Goal: Task Accomplishment & Management: Use online tool/utility

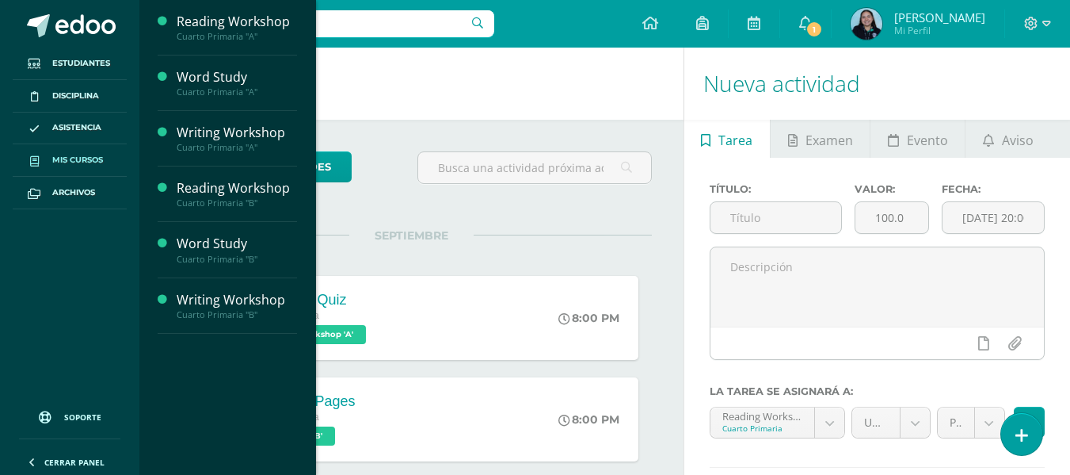
click at [95, 158] on span "Mis cursos" at bounding box center [77, 160] width 51 height 13
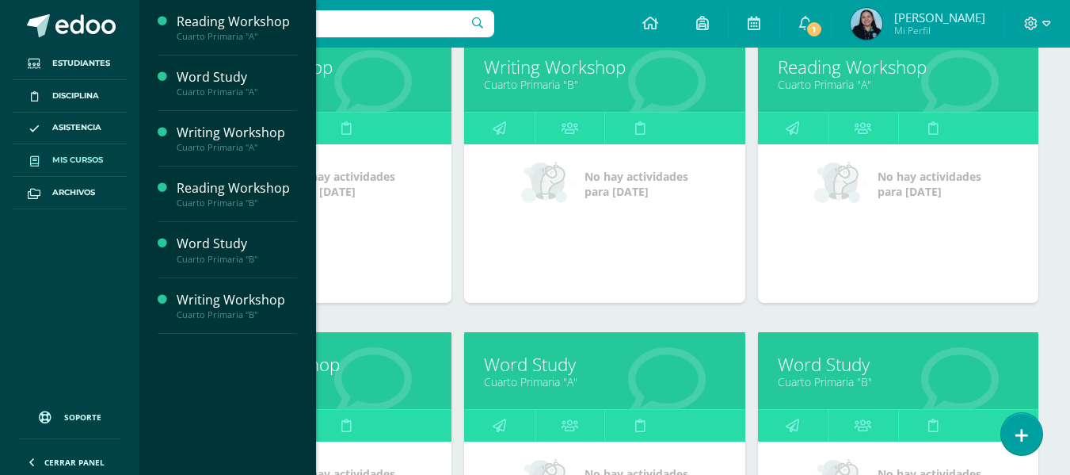
scroll to position [265, 0]
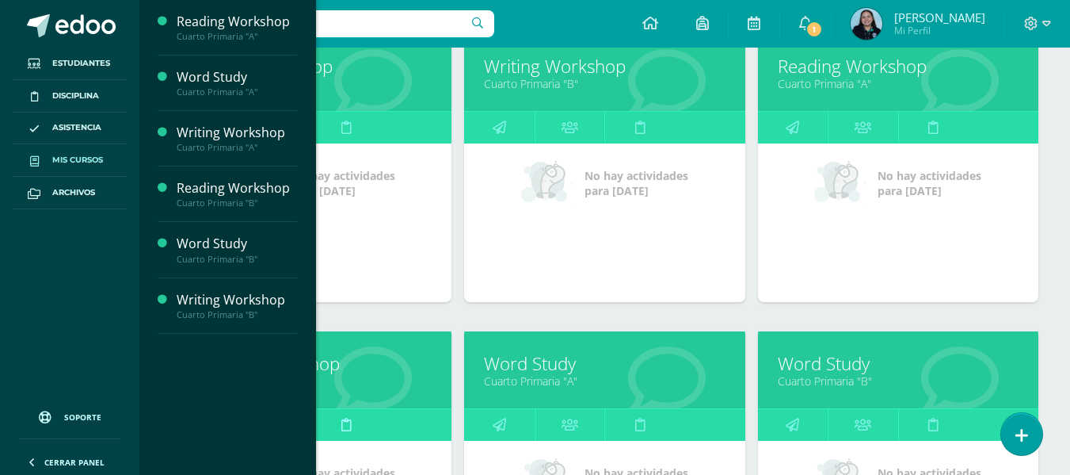
click at [336, 420] on link at bounding box center [346, 425] width 71 height 32
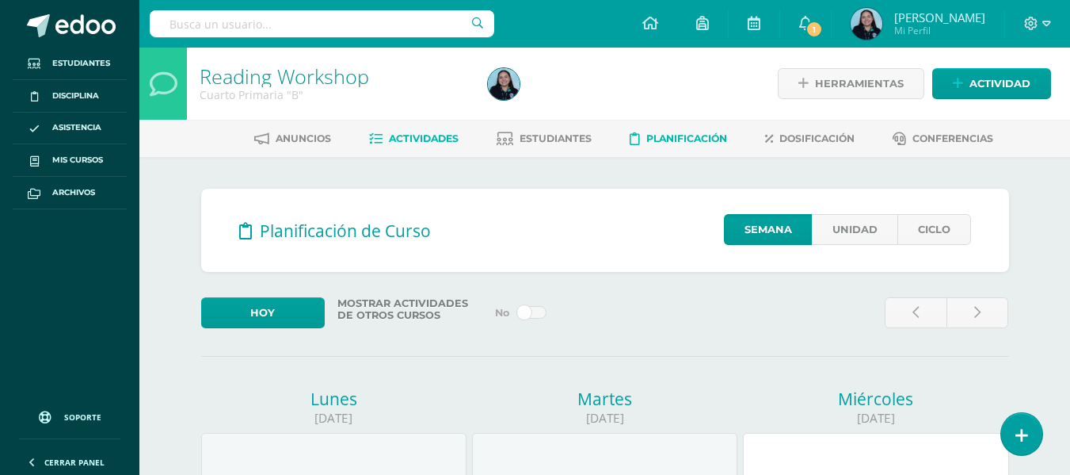
click at [402, 132] on link "Actividades" at bounding box center [414, 138] width 90 height 25
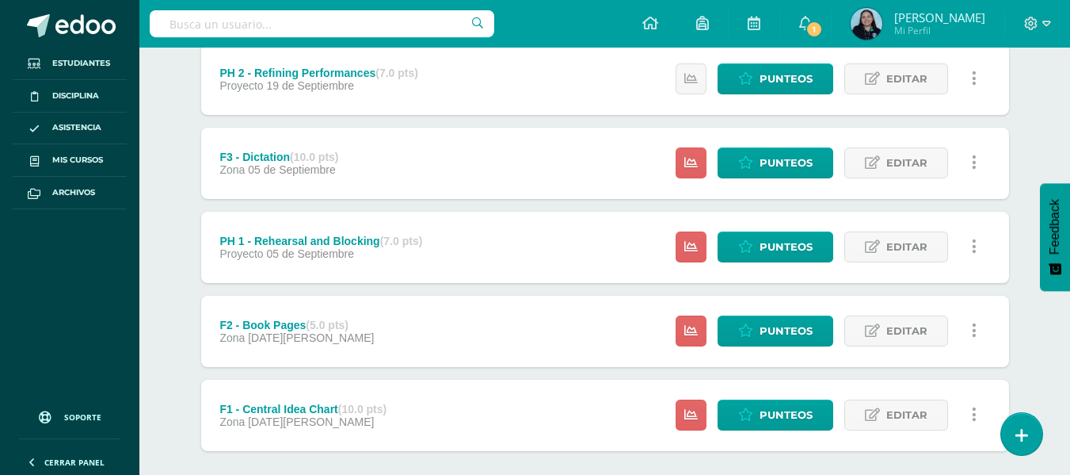
scroll to position [643, 0]
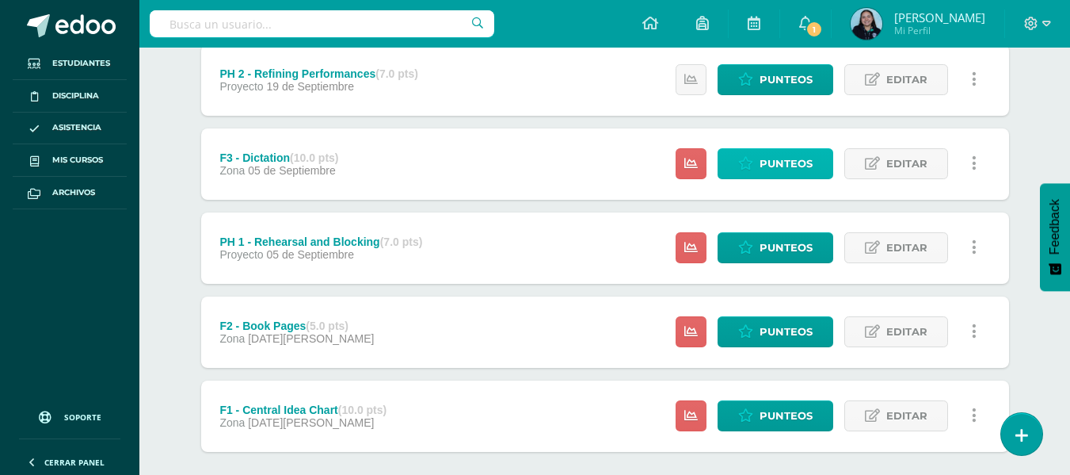
click at [778, 160] on span "Punteos" at bounding box center [786, 163] width 53 height 29
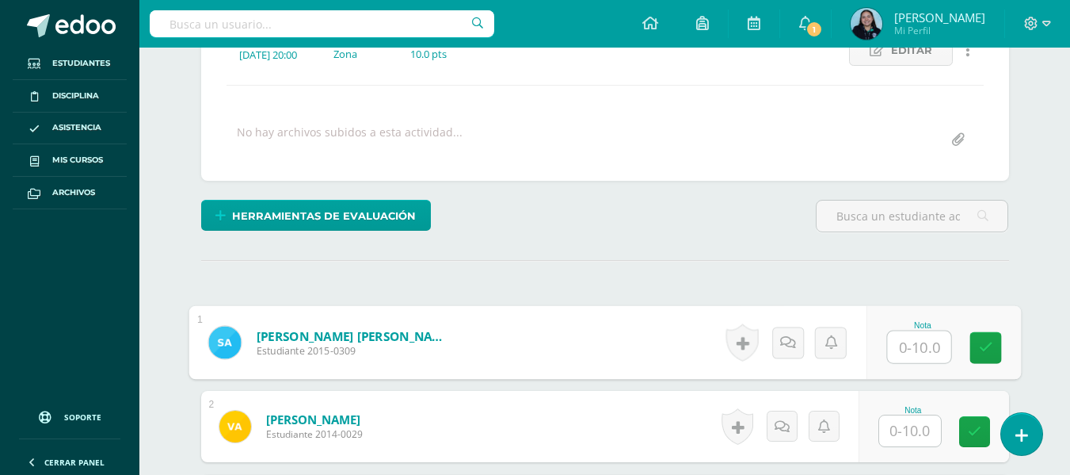
click at [917, 340] on input "text" at bounding box center [918, 347] width 63 height 32
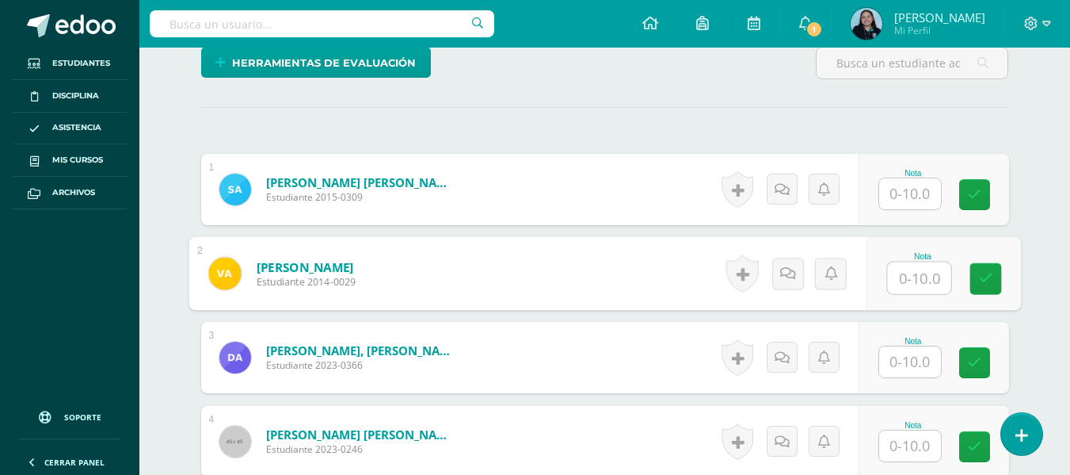
scroll to position [396, 0]
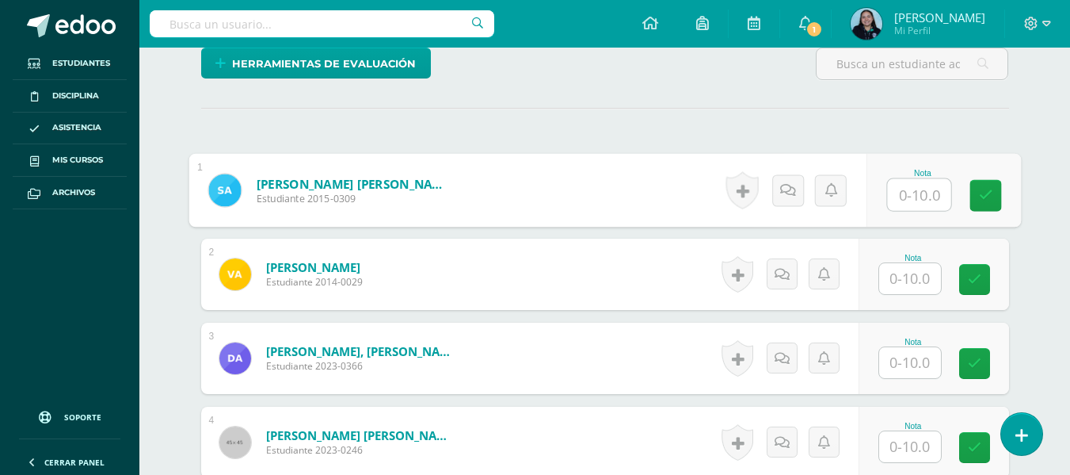
click at [910, 199] on input "text" at bounding box center [918, 195] width 63 height 32
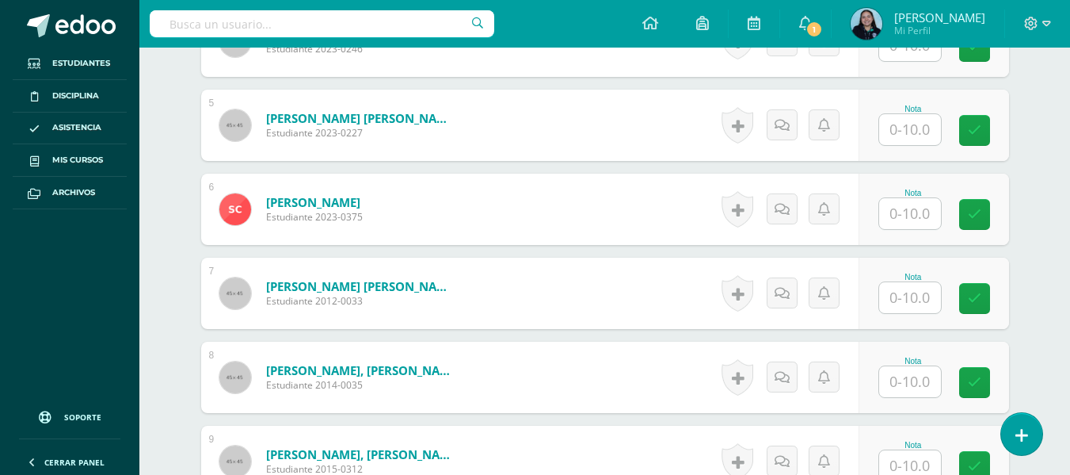
scroll to position [437, 0]
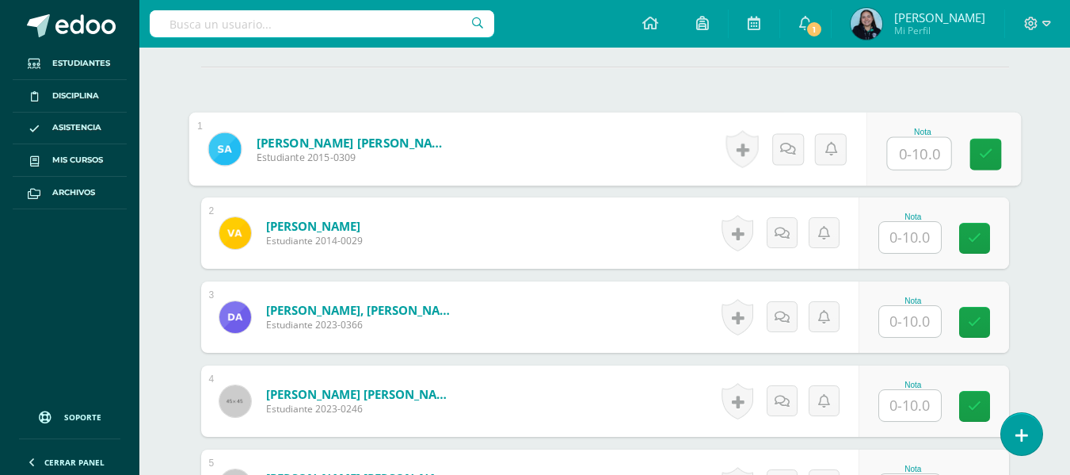
click at [896, 157] on input "text" at bounding box center [918, 154] width 63 height 32
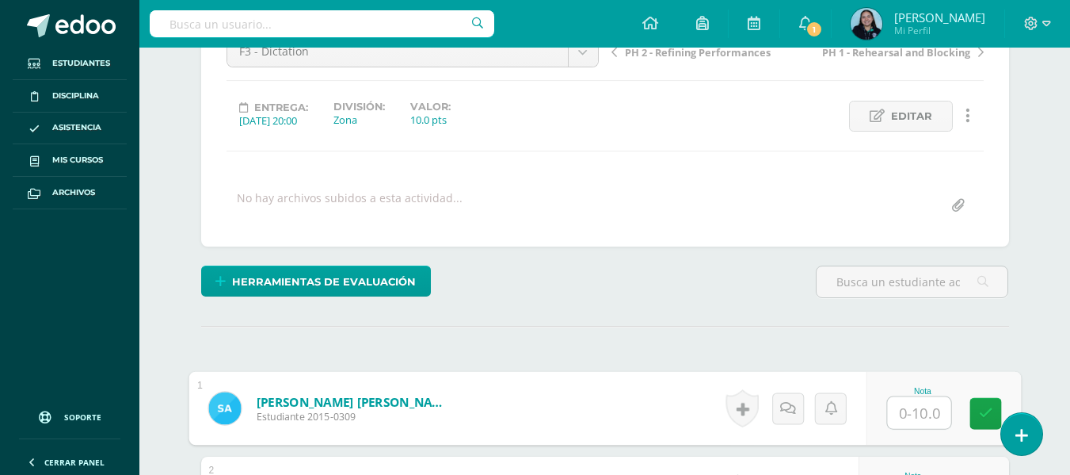
scroll to position [170, 0]
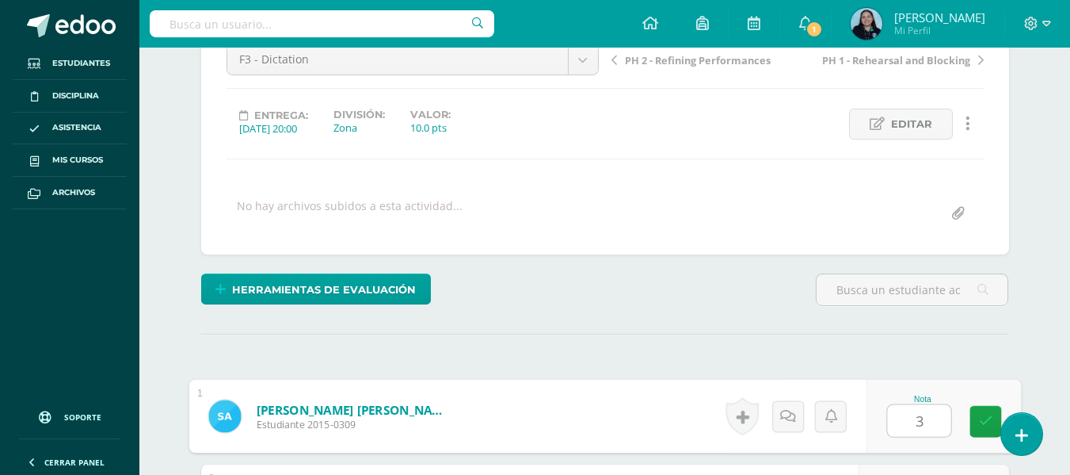
type input "3"
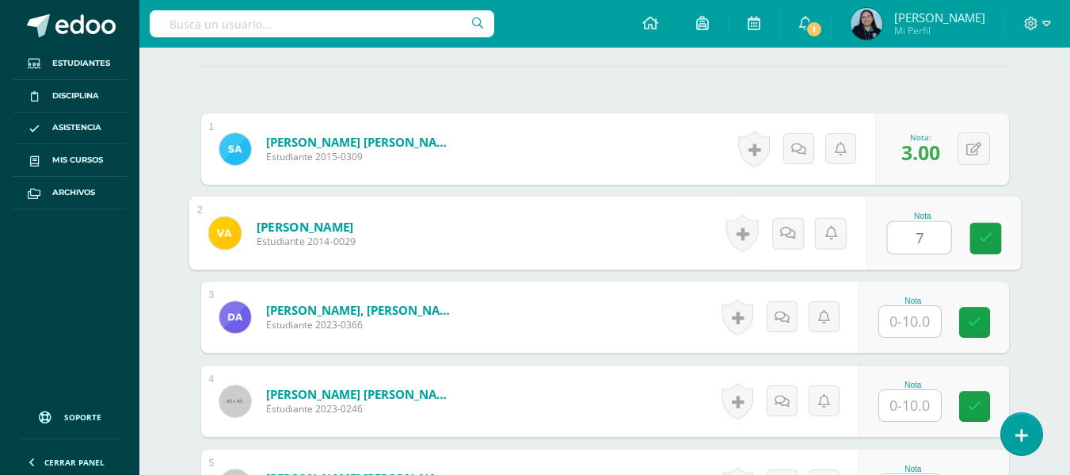
type input "7"
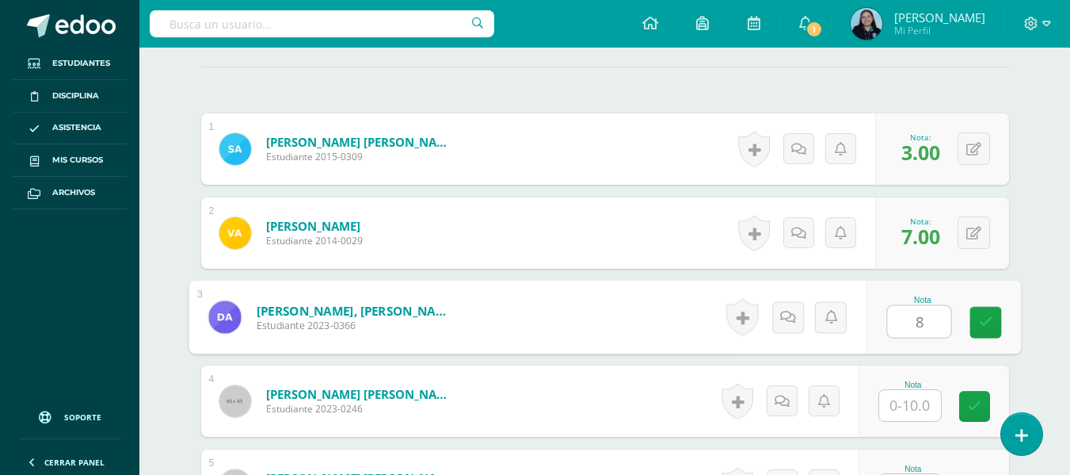
type input "8"
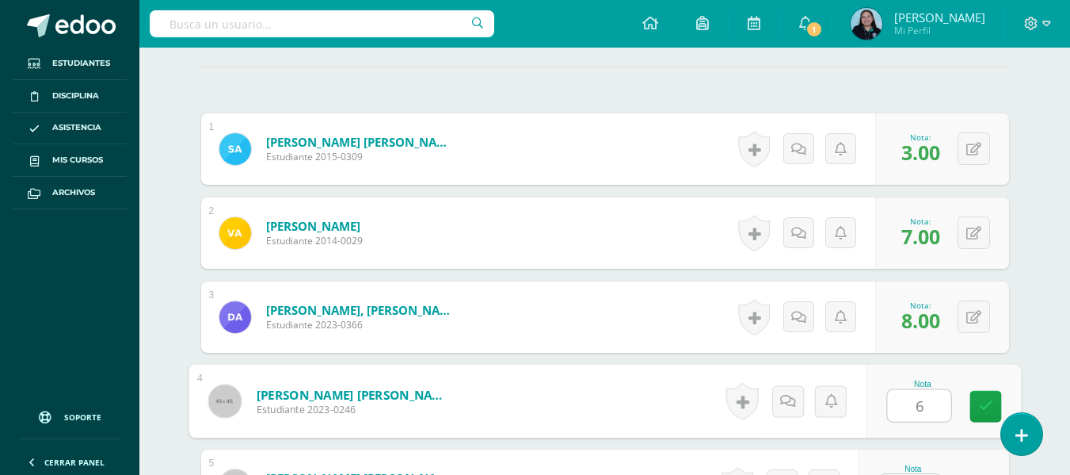
type input "6"
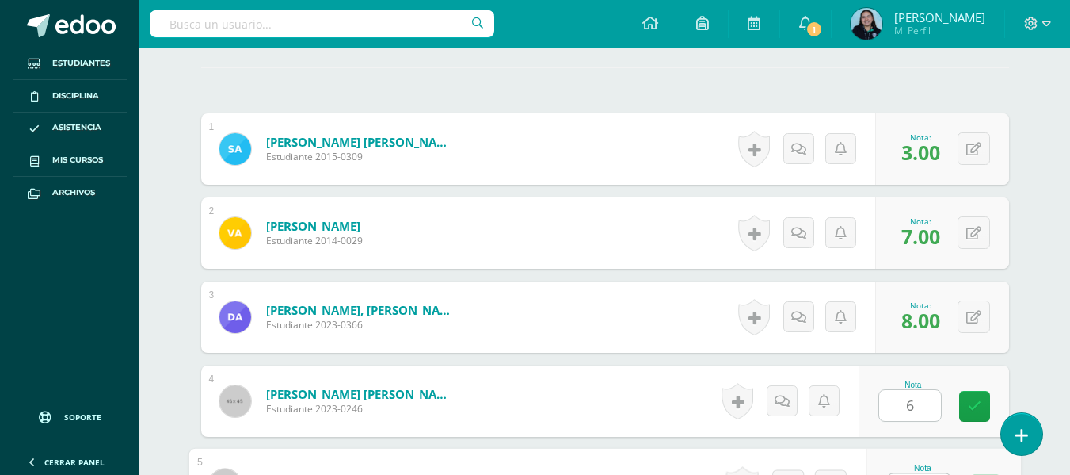
scroll to position [467, 0]
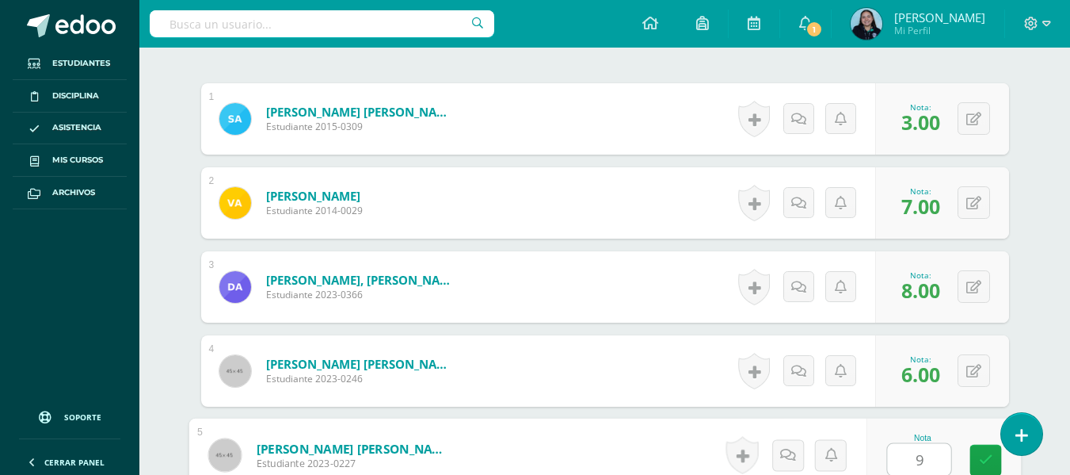
type input "9"
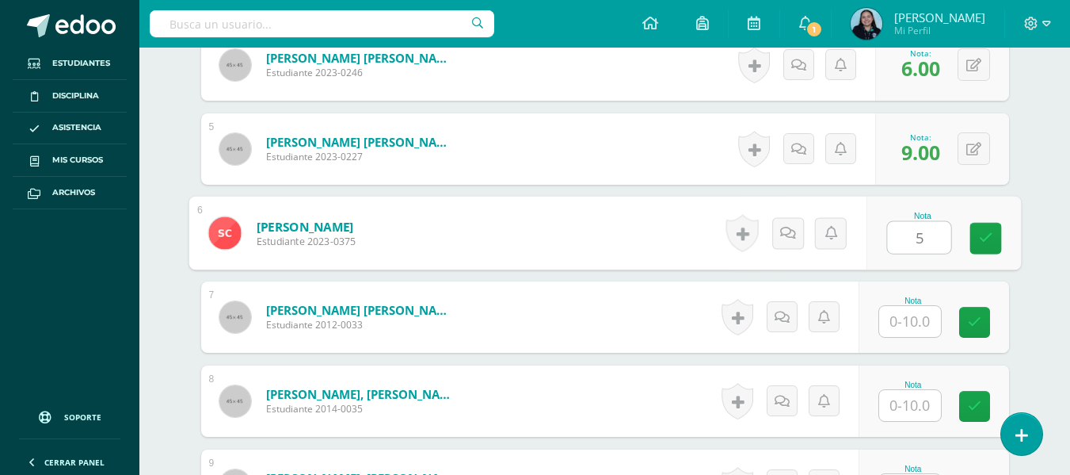
type input "5"
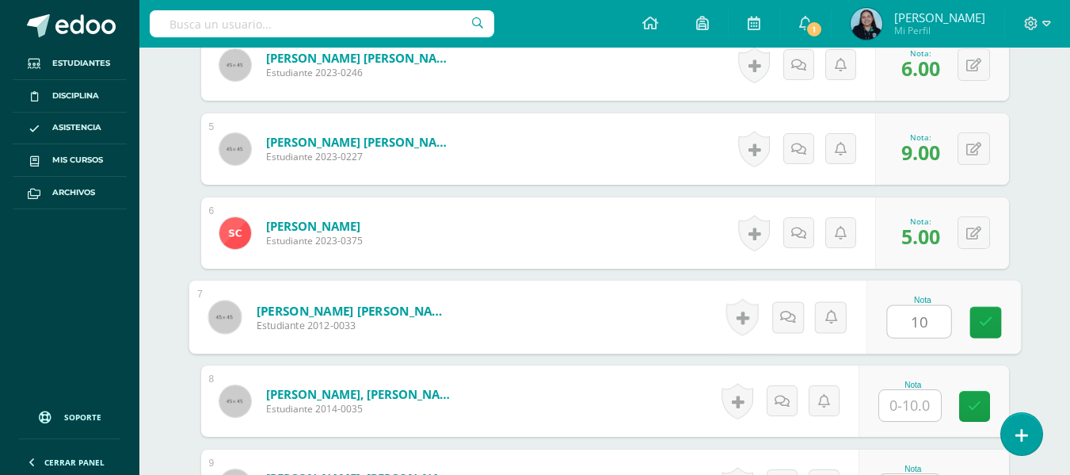
type input "10"
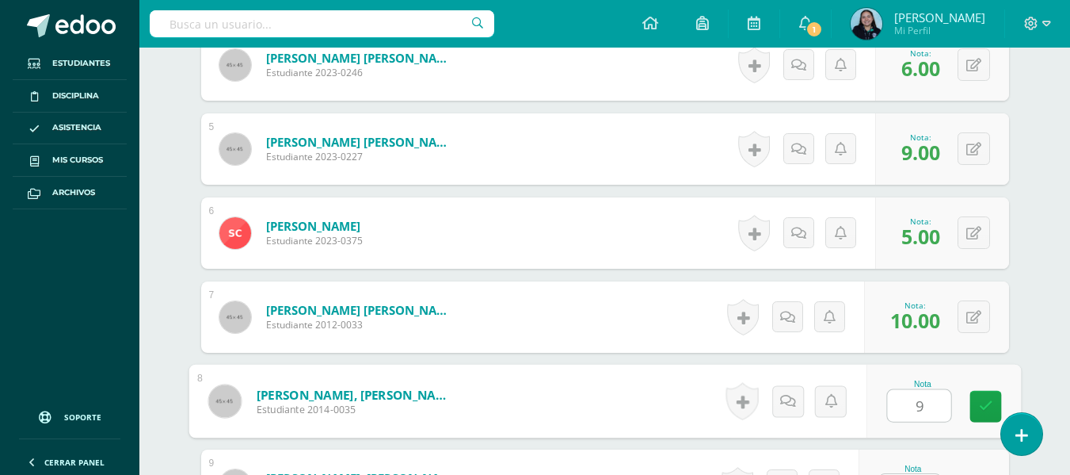
type input "9"
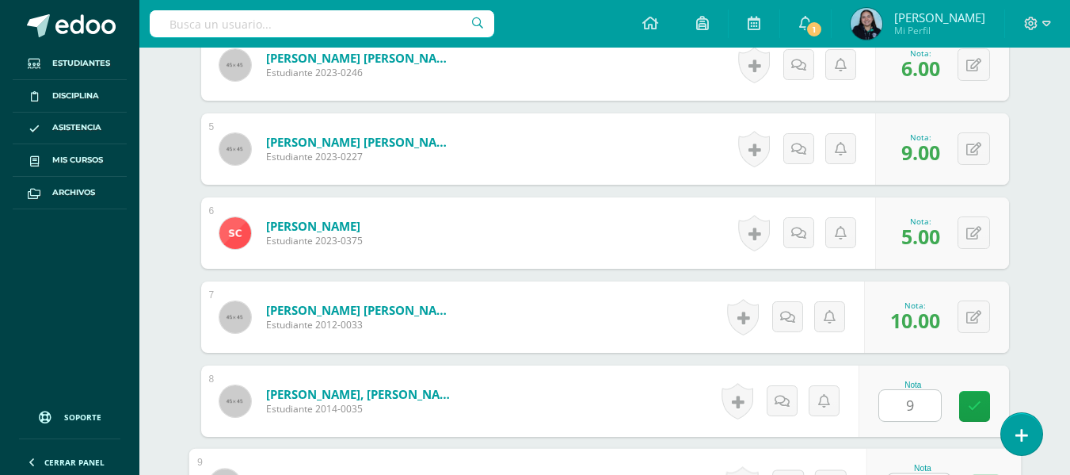
scroll to position [803, 0]
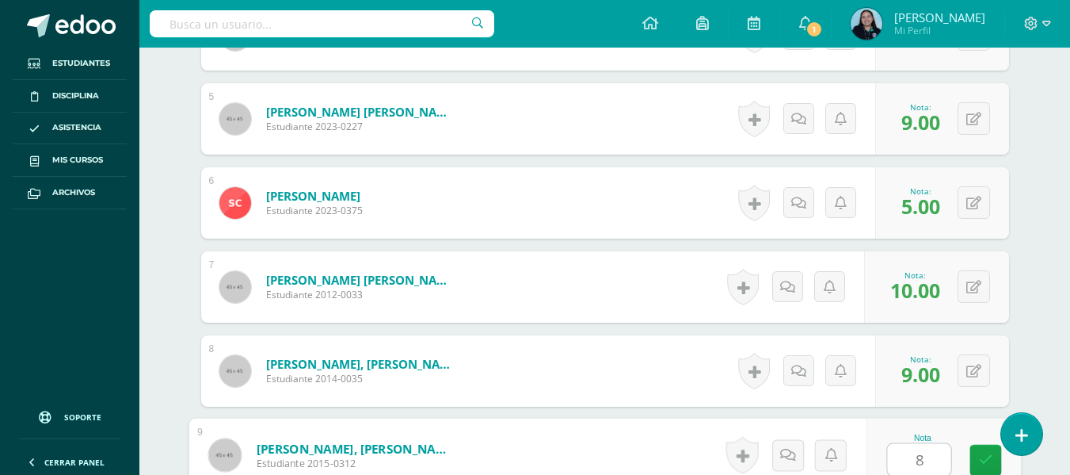
type input "8"
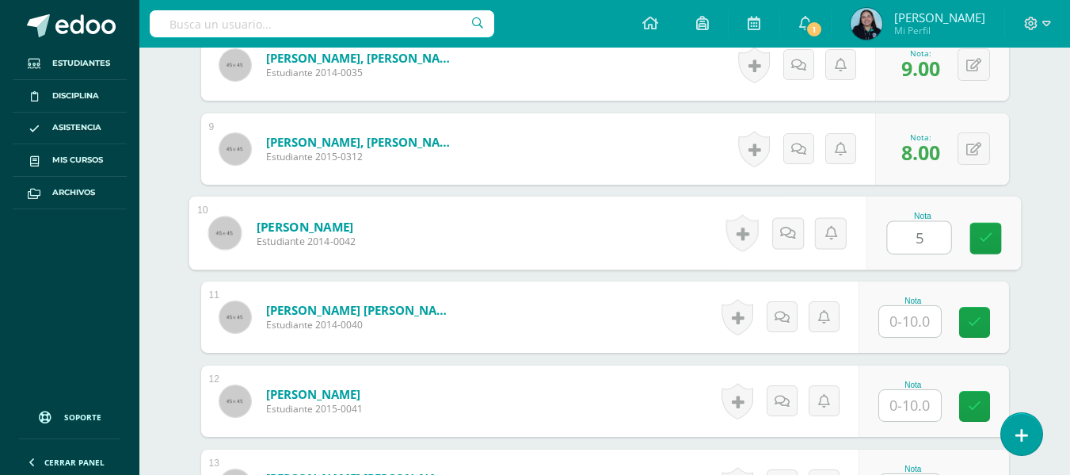
type input "5"
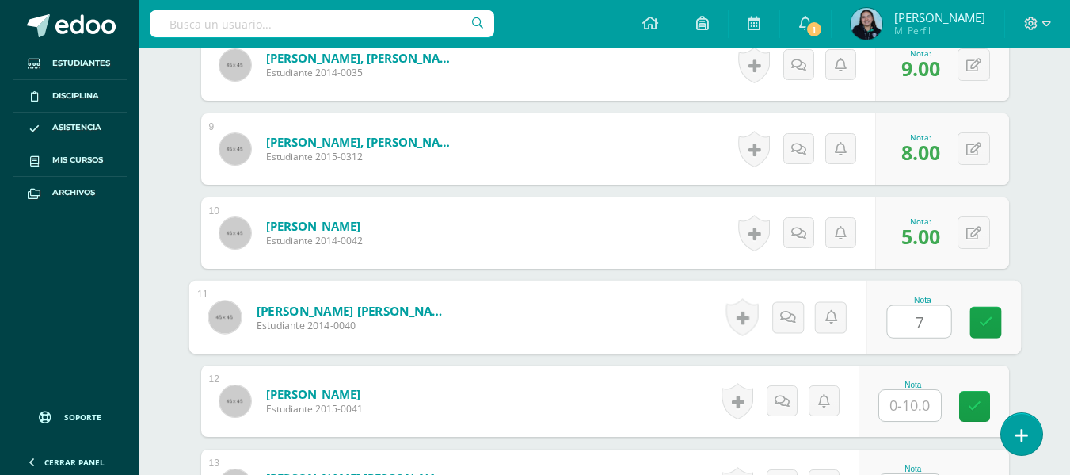
type input "7"
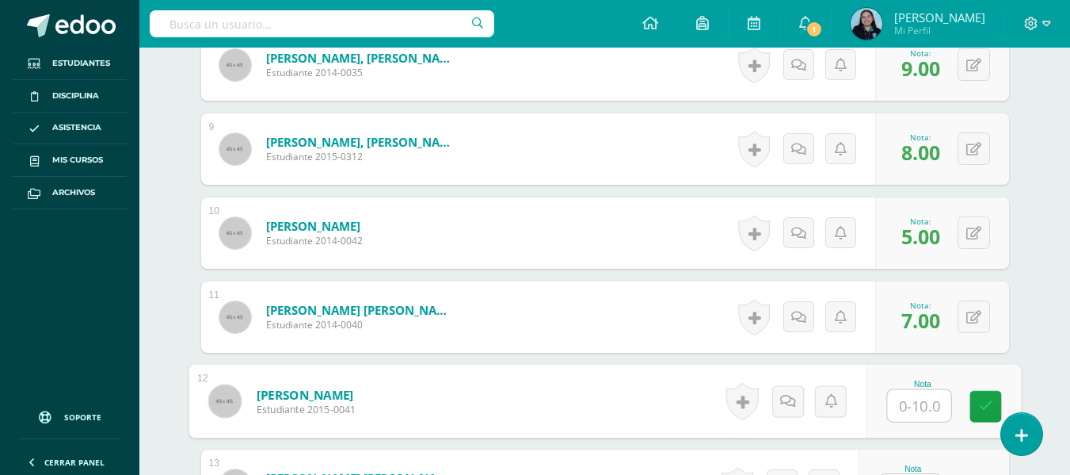
type input "7"
type input "1"
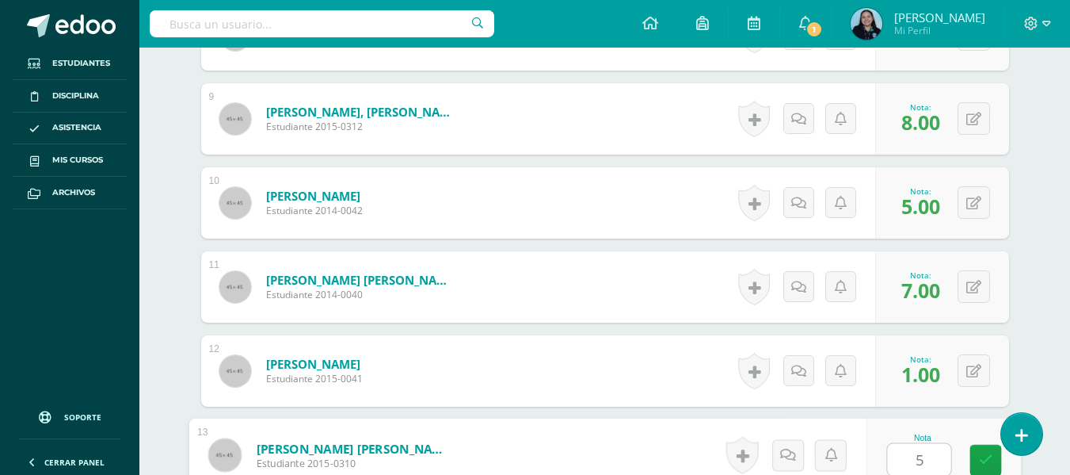
type input "5"
